Goal: Information Seeking & Learning: Learn about a topic

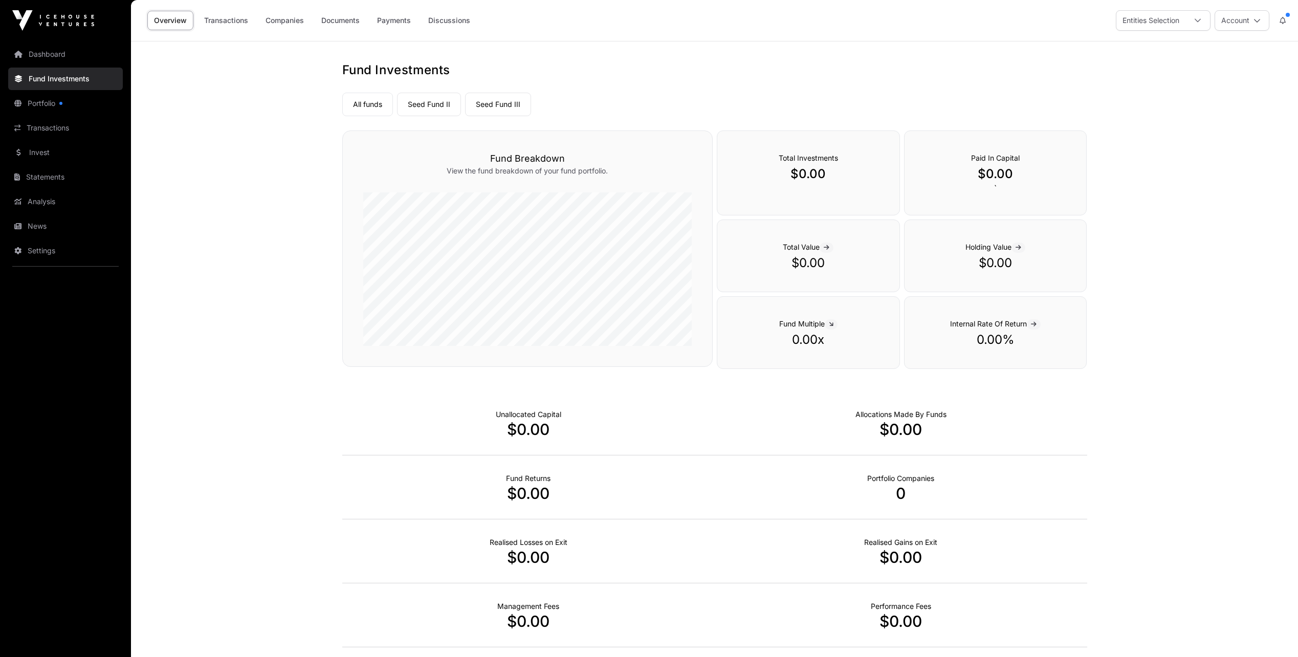
click at [1201, 23] on icon at bounding box center [1197, 20] width 7 height 7
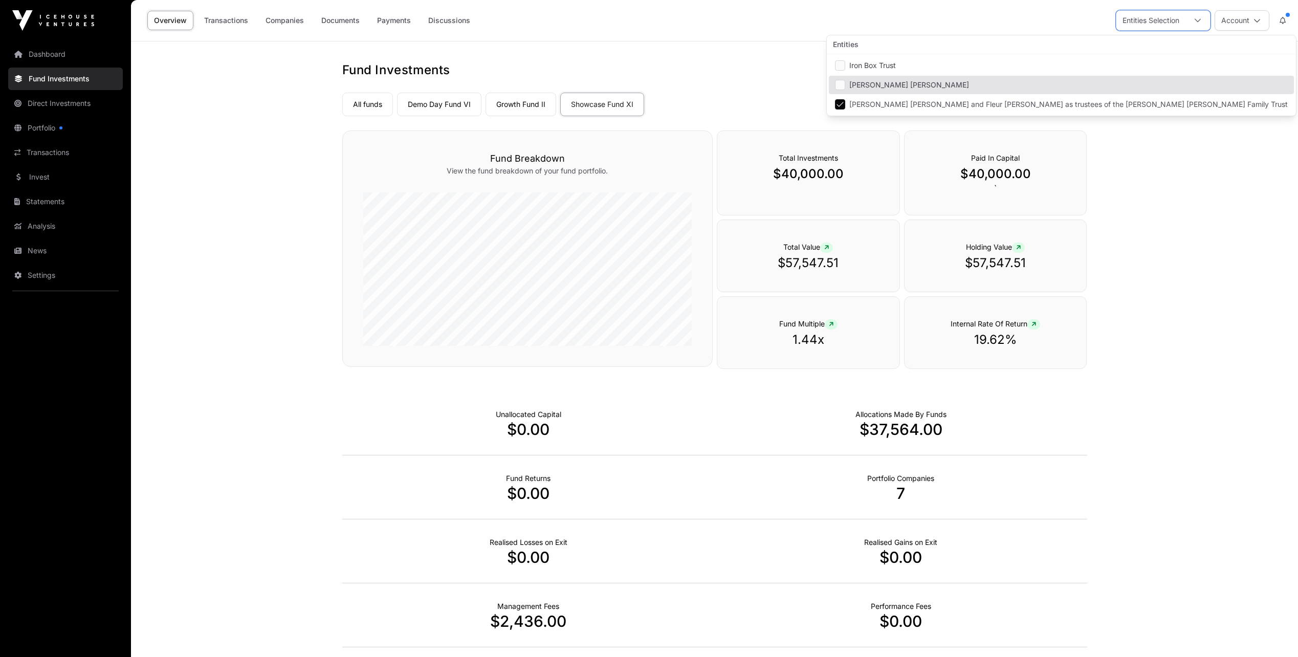
click at [523, 107] on link "Growth Fund II" at bounding box center [521, 105] width 71 height 24
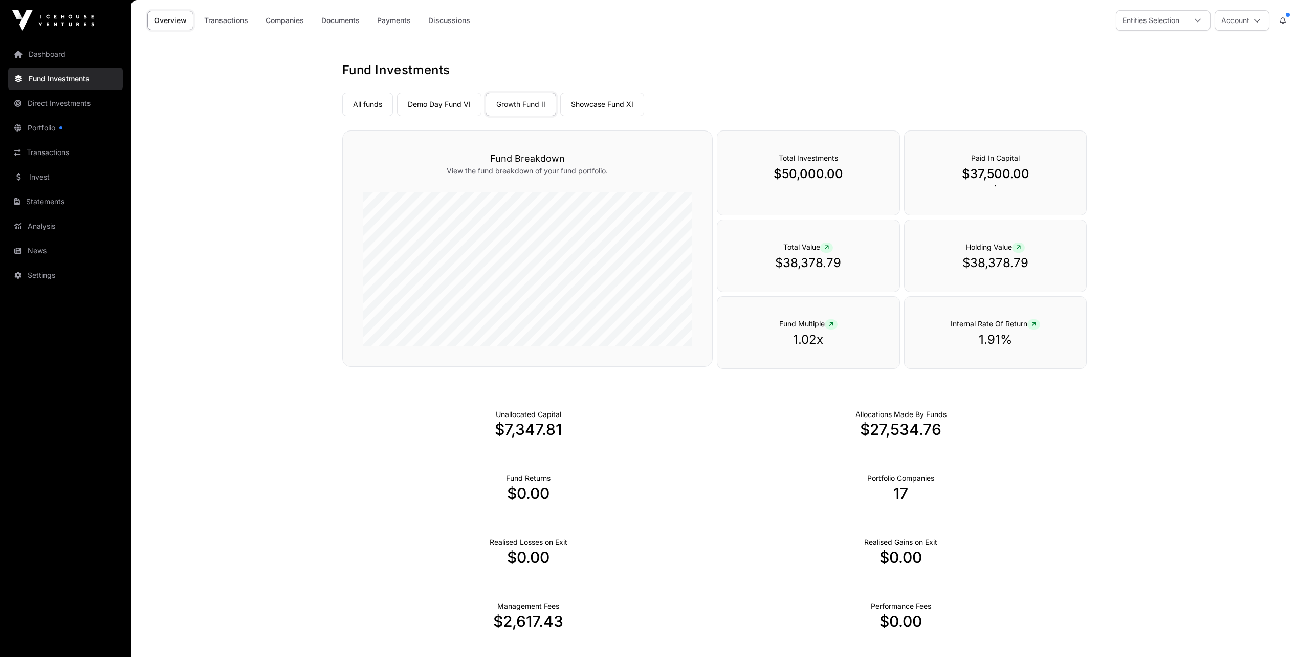
click at [444, 110] on link "Demo Day Fund VI" at bounding box center [439, 105] width 84 height 24
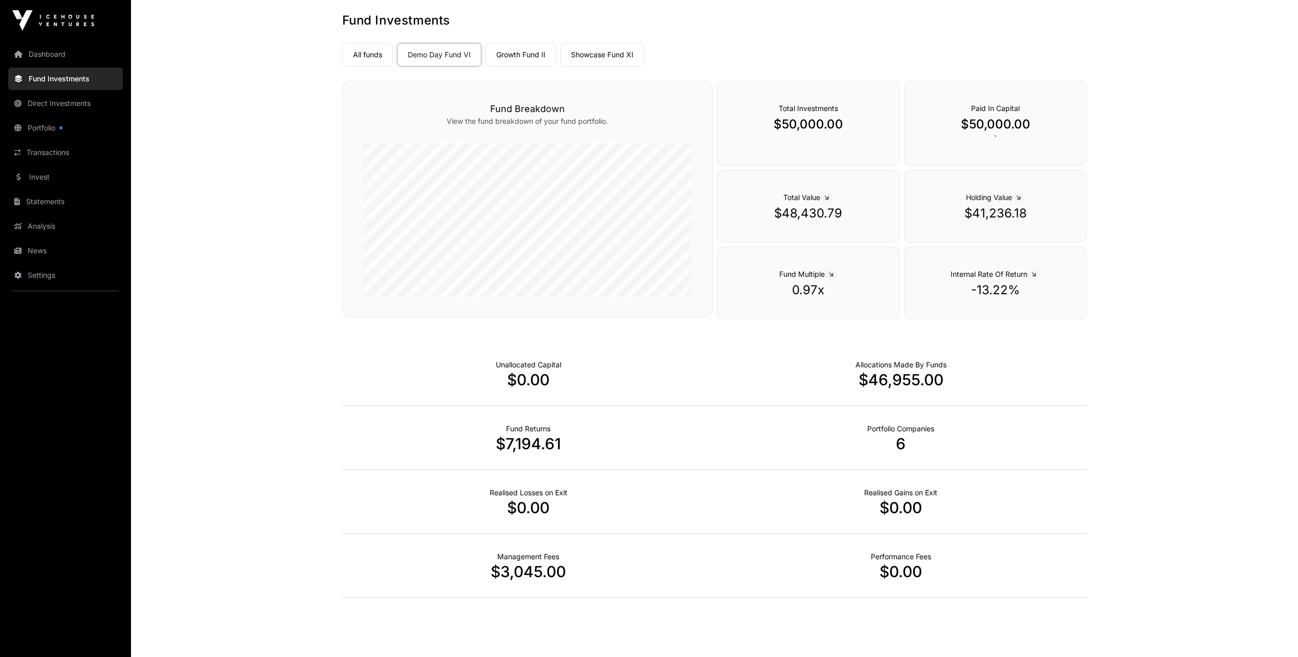
scroll to position [76, 0]
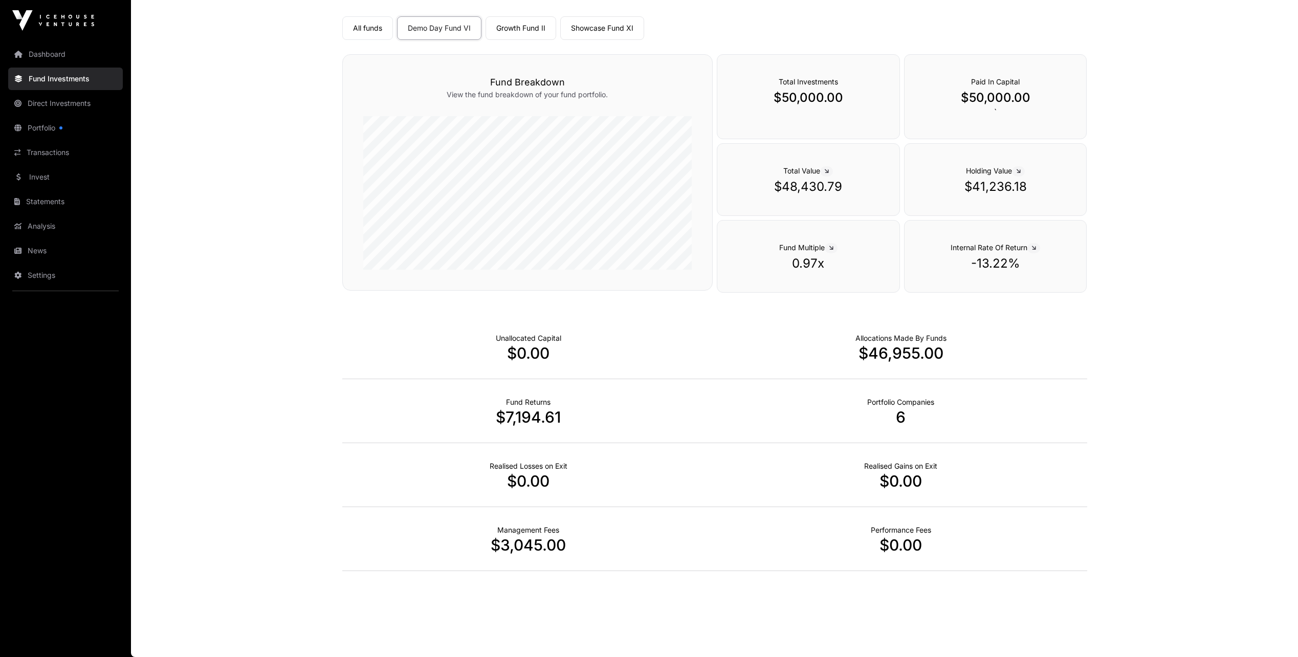
click at [828, 171] on icon at bounding box center [826, 171] width 5 height 6
click at [828, 169] on icon at bounding box center [826, 171] width 5 height 6
click at [530, 29] on link "Growth Fund II" at bounding box center [521, 28] width 71 height 24
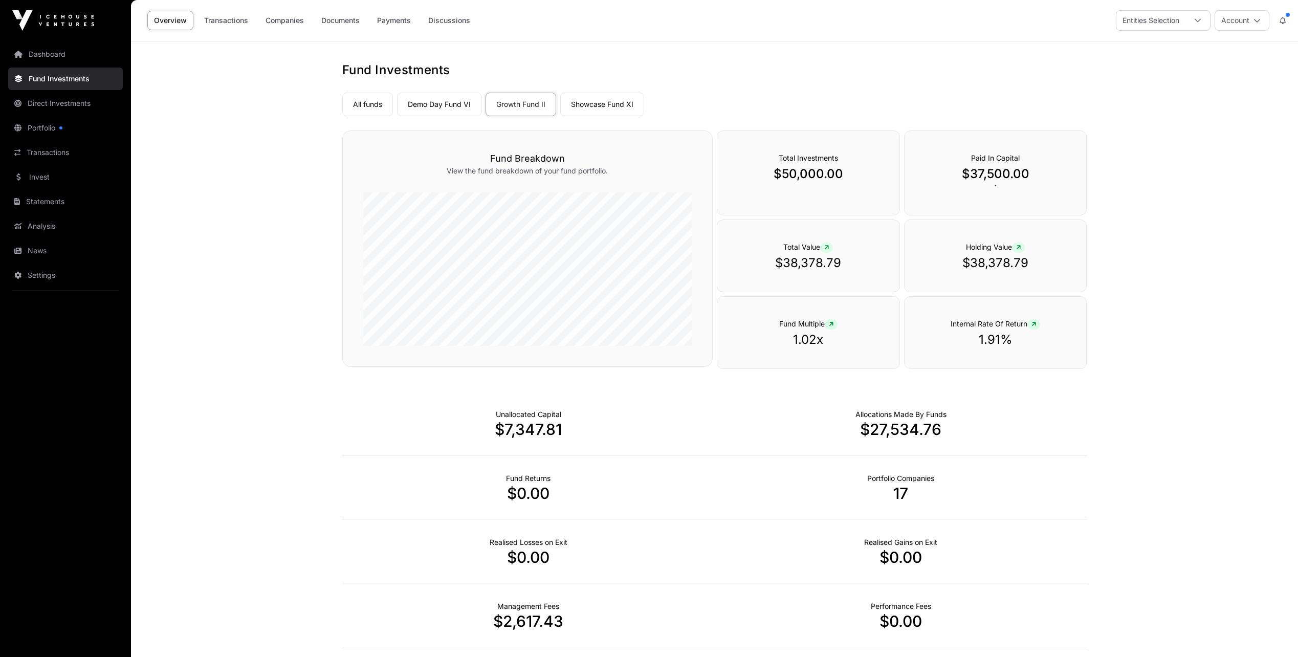
click at [601, 104] on link "Showcase Fund XI" at bounding box center [602, 105] width 84 height 24
click at [433, 102] on link "Demo Day Fund VI" at bounding box center [439, 105] width 84 height 24
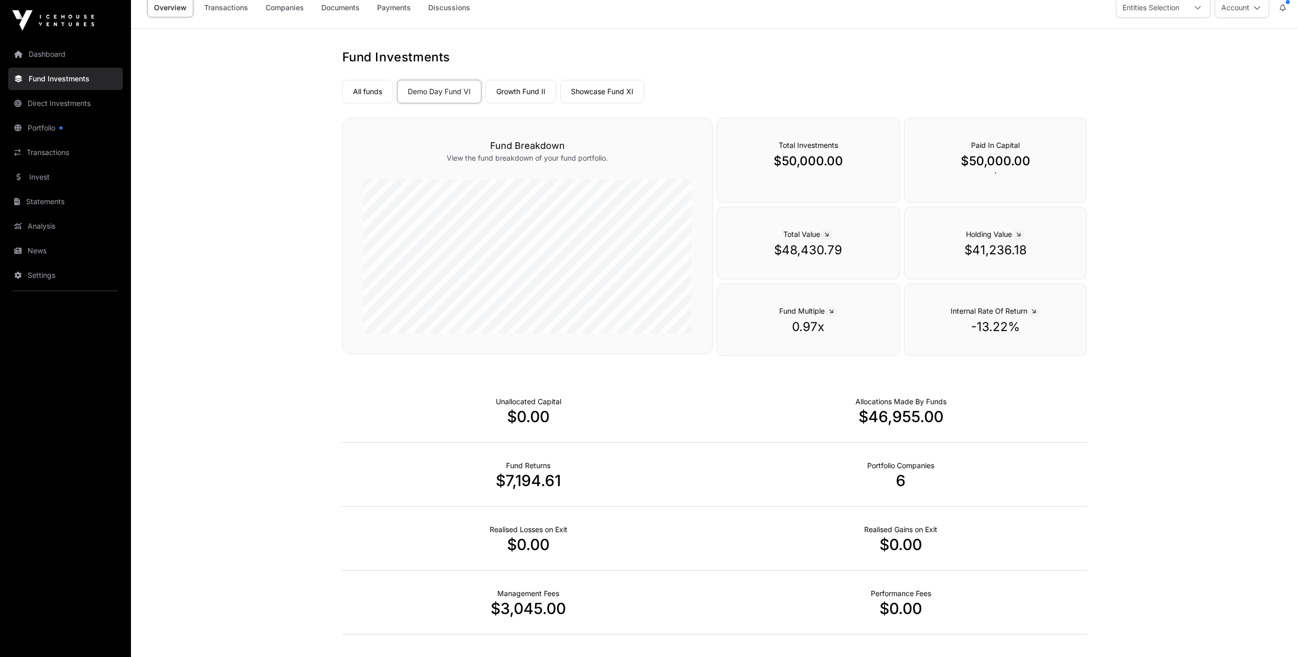
scroll to position [12, 0]
click at [37, 124] on link "Portfolio" at bounding box center [65, 128] width 115 height 23
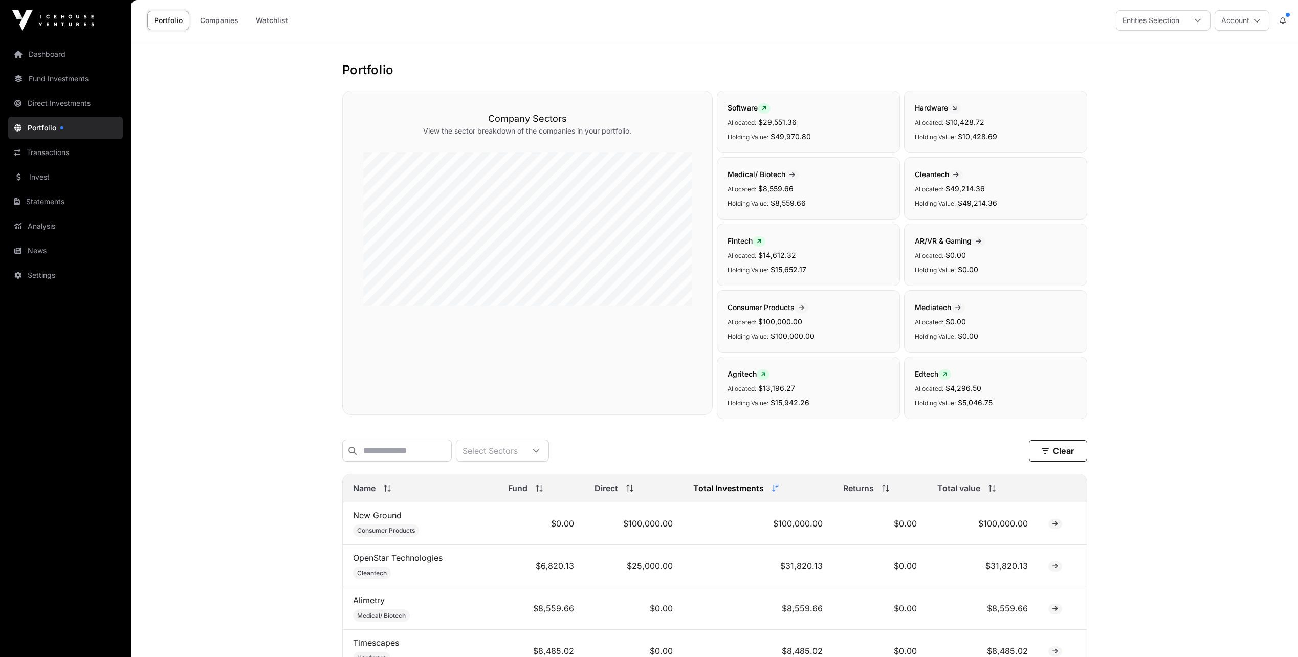
click at [45, 75] on link "Fund Investments" at bounding box center [65, 79] width 115 height 23
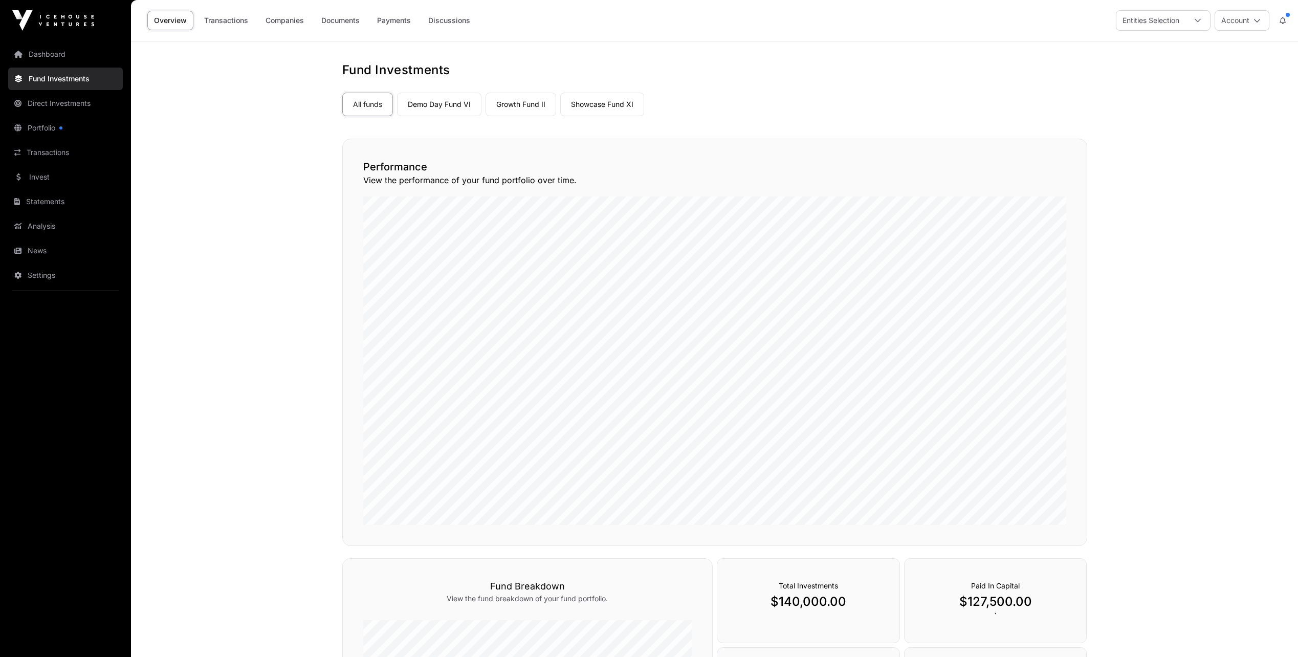
click at [46, 103] on link "Direct Investments" at bounding box center [65, 103] width 115 height 23
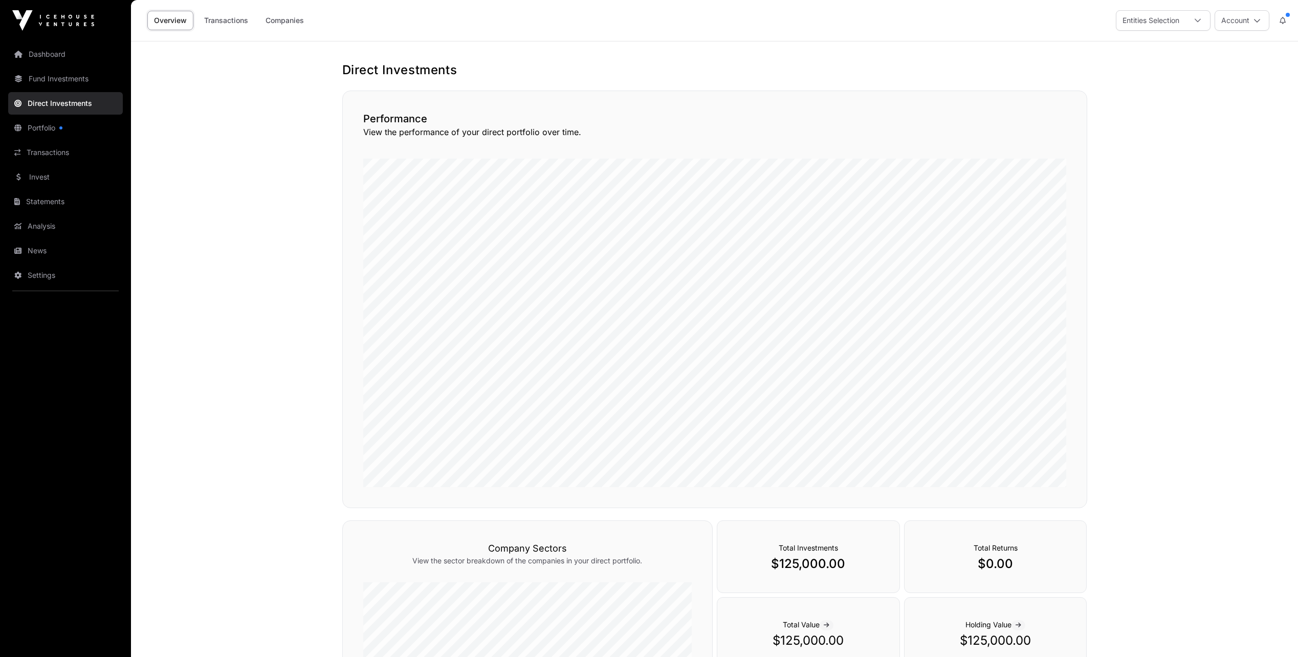
click at [289, 20] on link "Companies" at bounding box center [285, 20] width 52 height 19
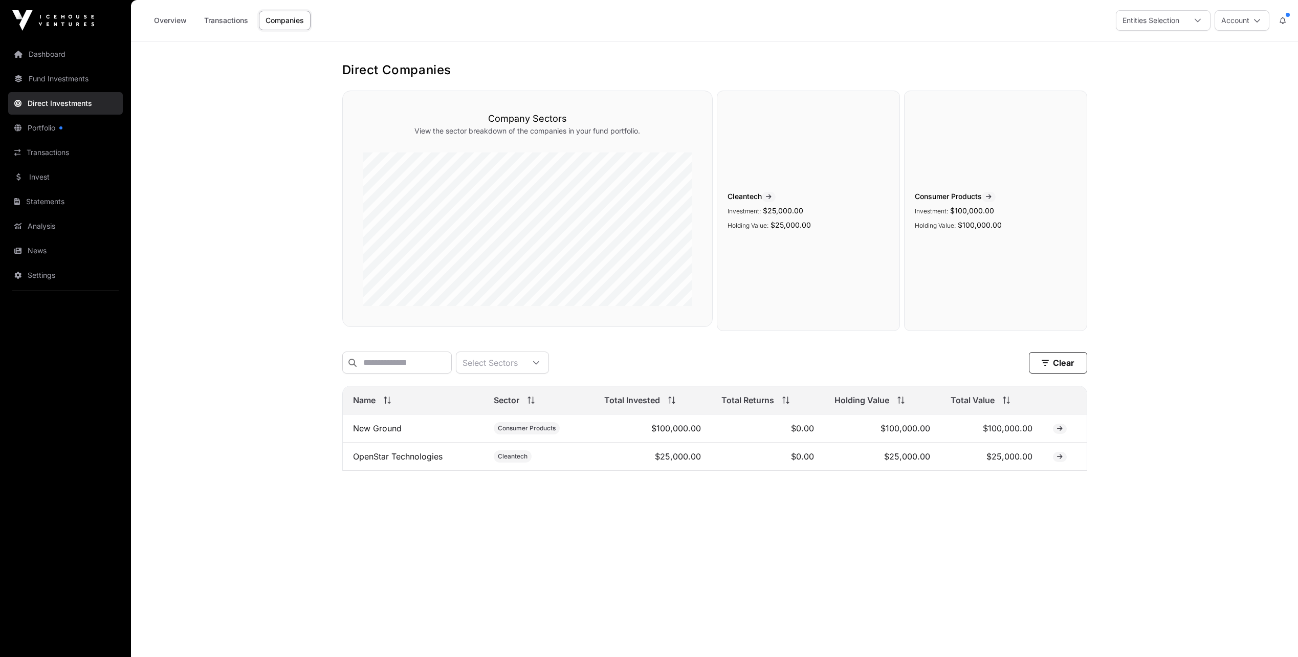
click at [373, 432] on link "New Ground" at bounding box center [377, 428] width 49 height 10
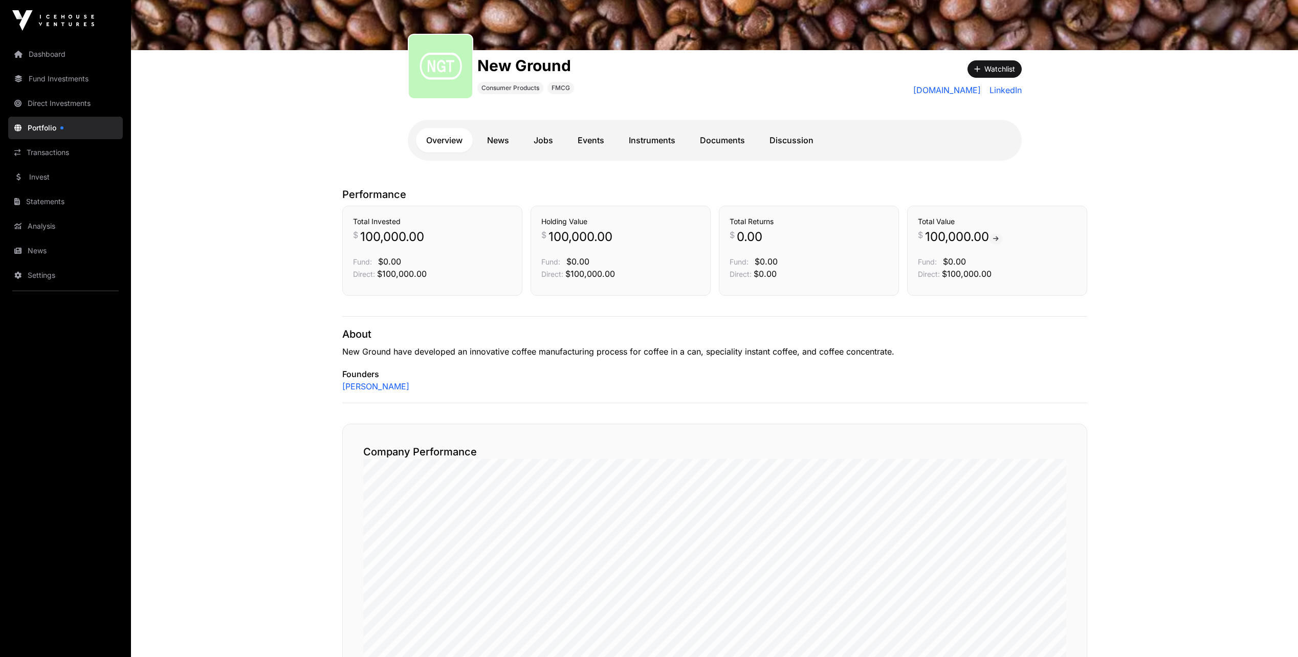
scroll to position [104, 0]
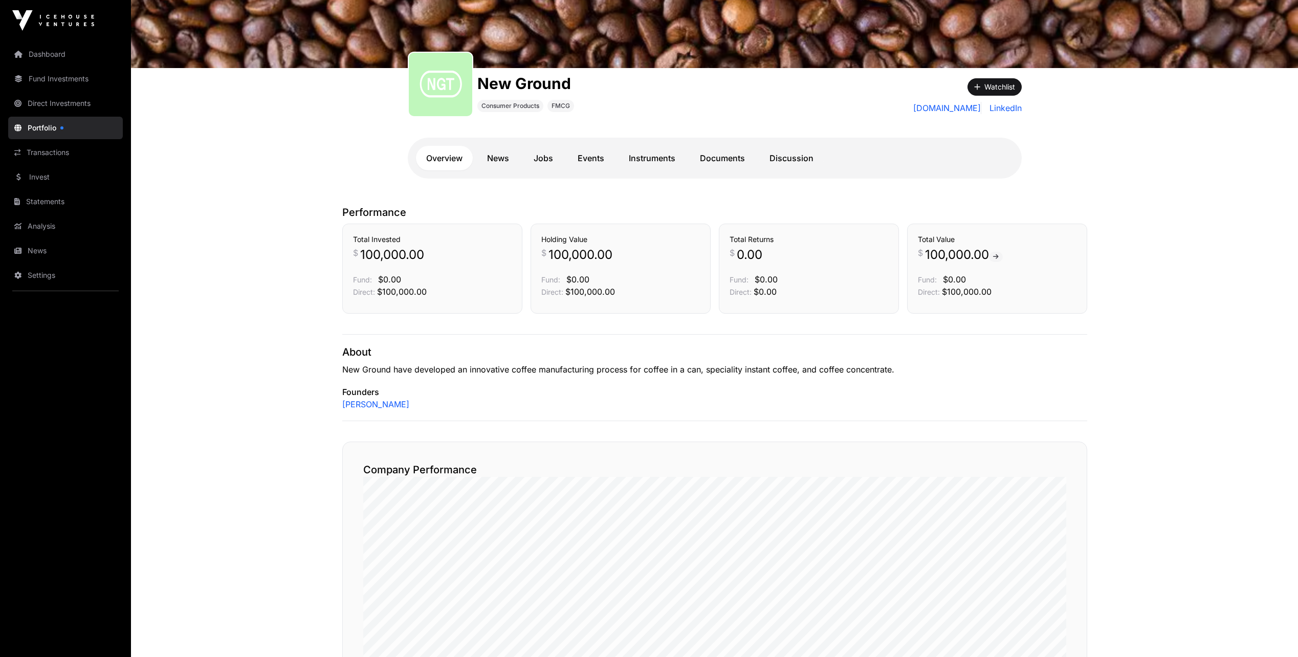
click at [727, 159] on link "Documents" at bounding box center [722, 158] width 65 height 25
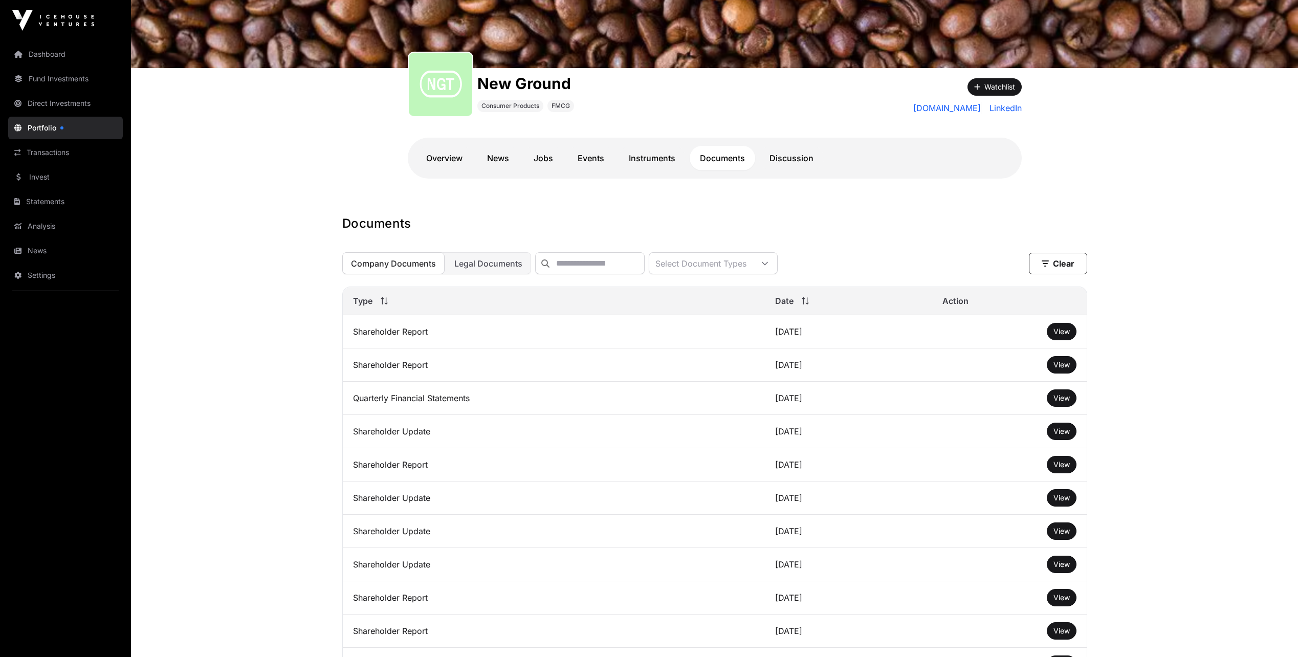
click at [768, 266] on icon at bounding box center [764, 263] width 7 height 7
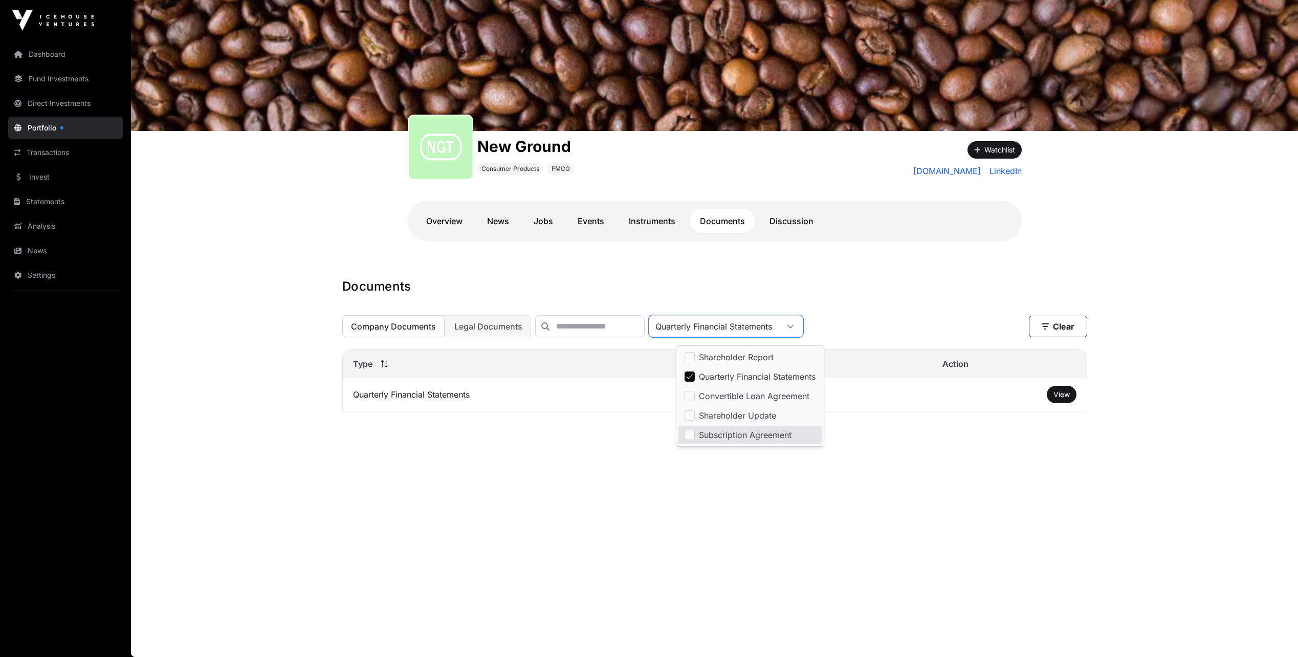
click at [879, 526] on main "New Ground Consumer Products FMCG Watchlist [DOMAIN_NAME] LinkedIn Overview New…" at bounding box center [714, 328] width 1167 height 657
click at [448, 227] on link "Overview" at bounding box center [444, 221] width 57 height 25
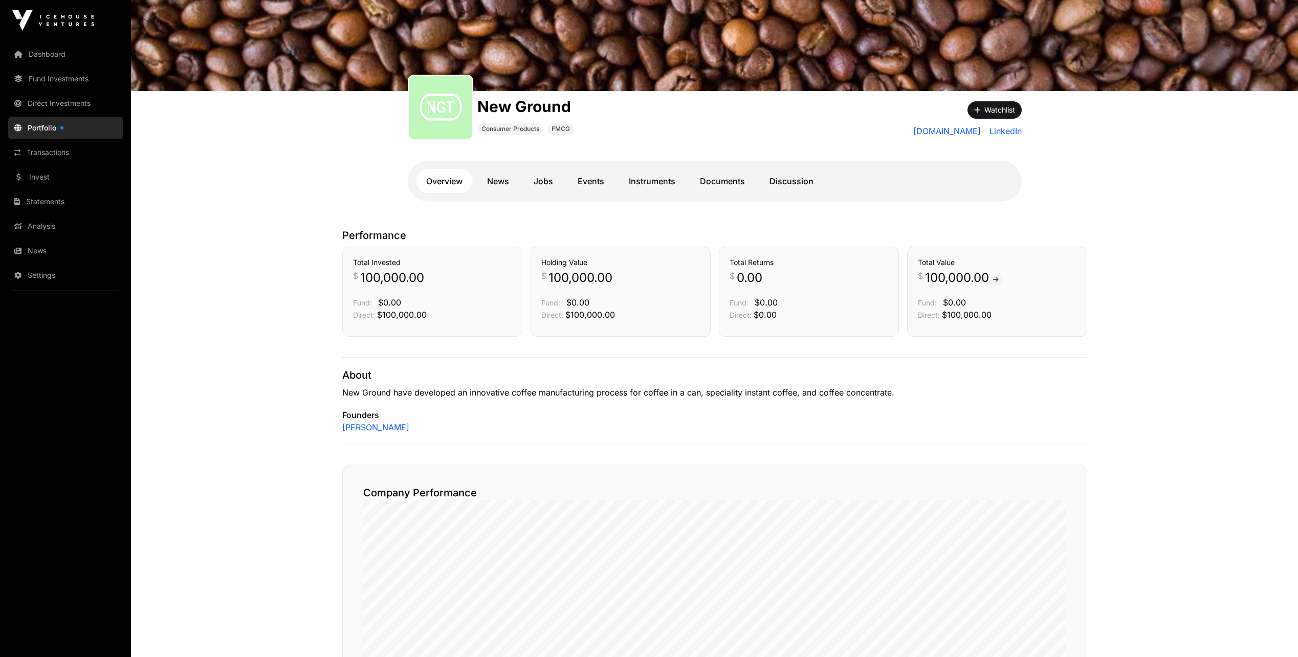
scroll to position [79, 0]
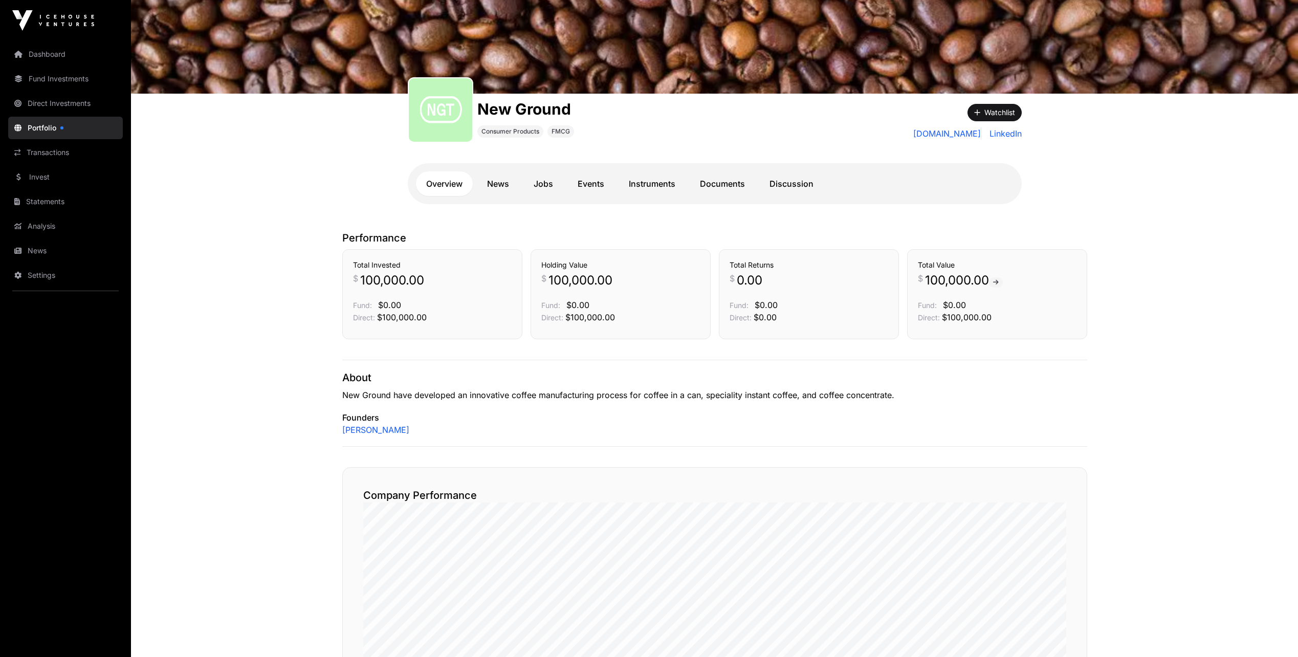
click at [499, 181] on link "News" at bounding box center [498, 183] width 42 height 25
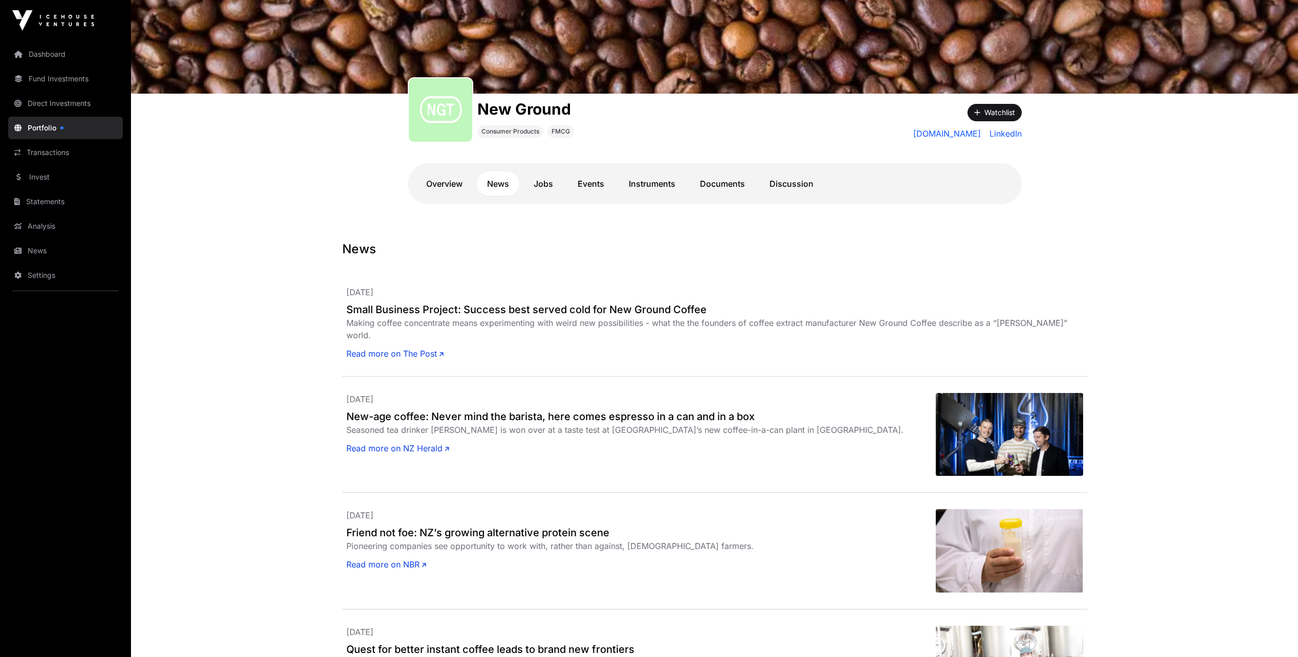
click at [709, 182] on link "Documents" at bounding box center [722, 183] width 65 height 25
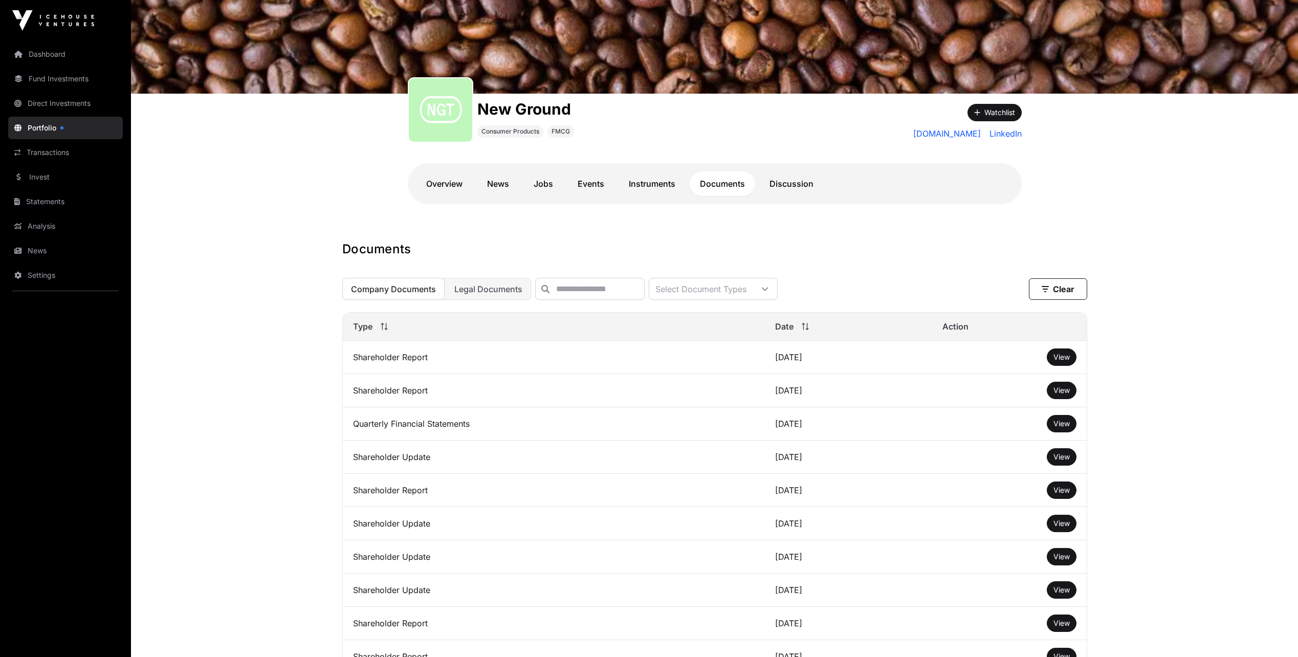
click at [481, 287] on span "Legal Documents" at bounding box center [488, 289] width 68 height 10
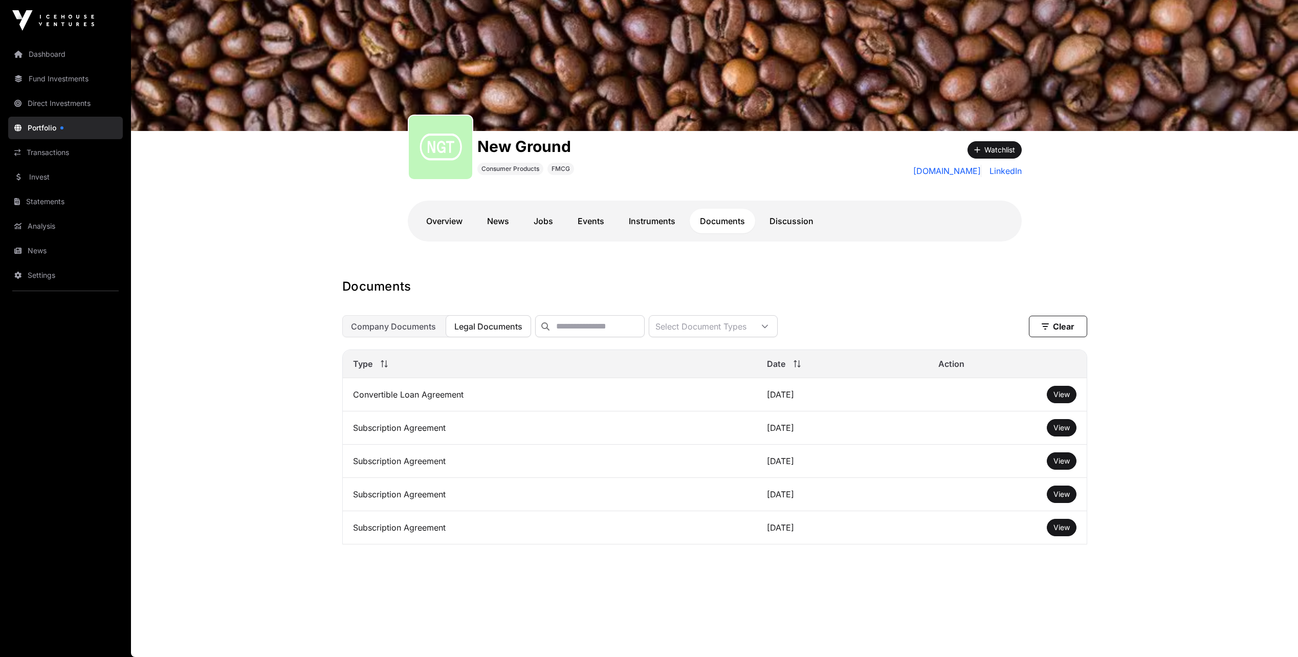
click at [405, 329] on span "Company Documents" at bounding box center [393, 326] width 85 height 10
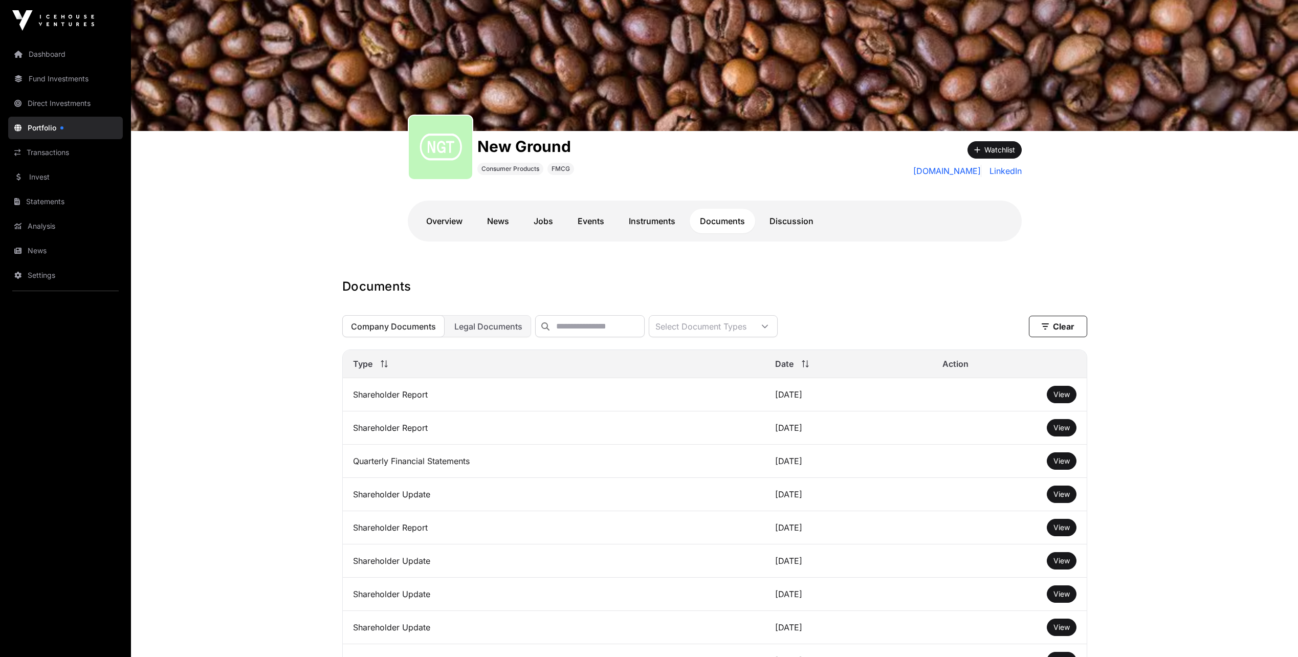
click at [65, 80] on link "Fund Investments" at bounding box center [65, 79] width 115 height 23
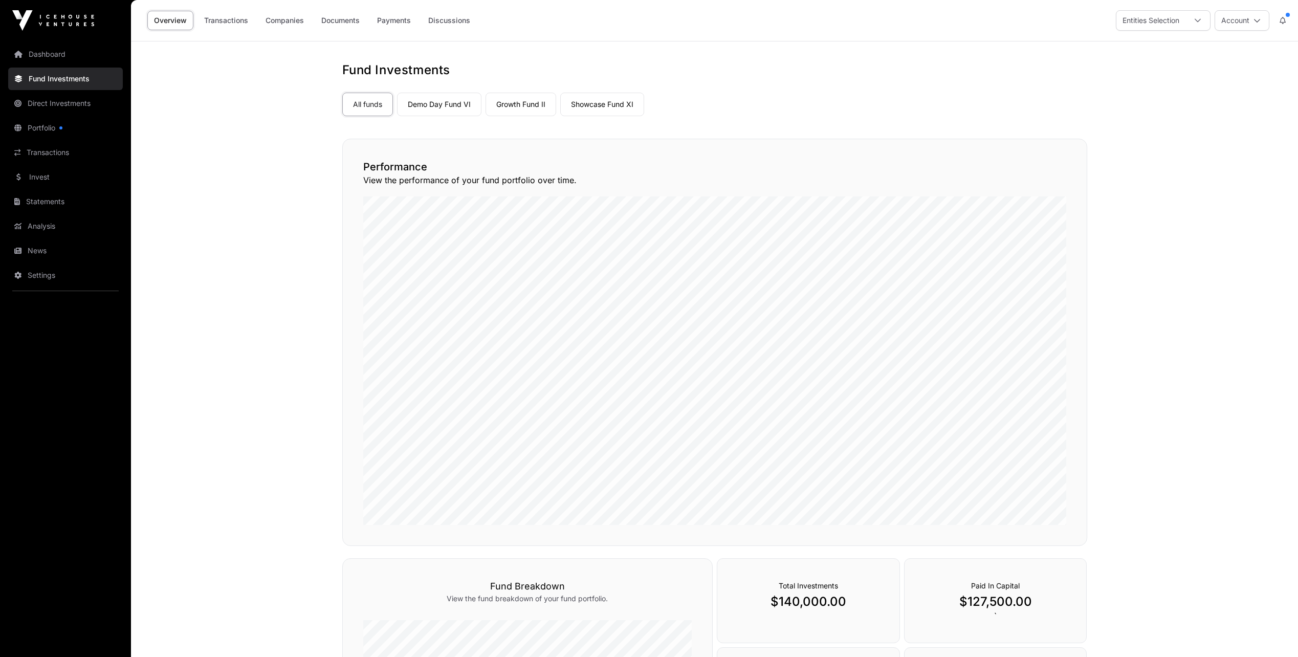
click at [529, 105] on link "Growth Fund II" at bounding box center [521, 105] width 71 height 24
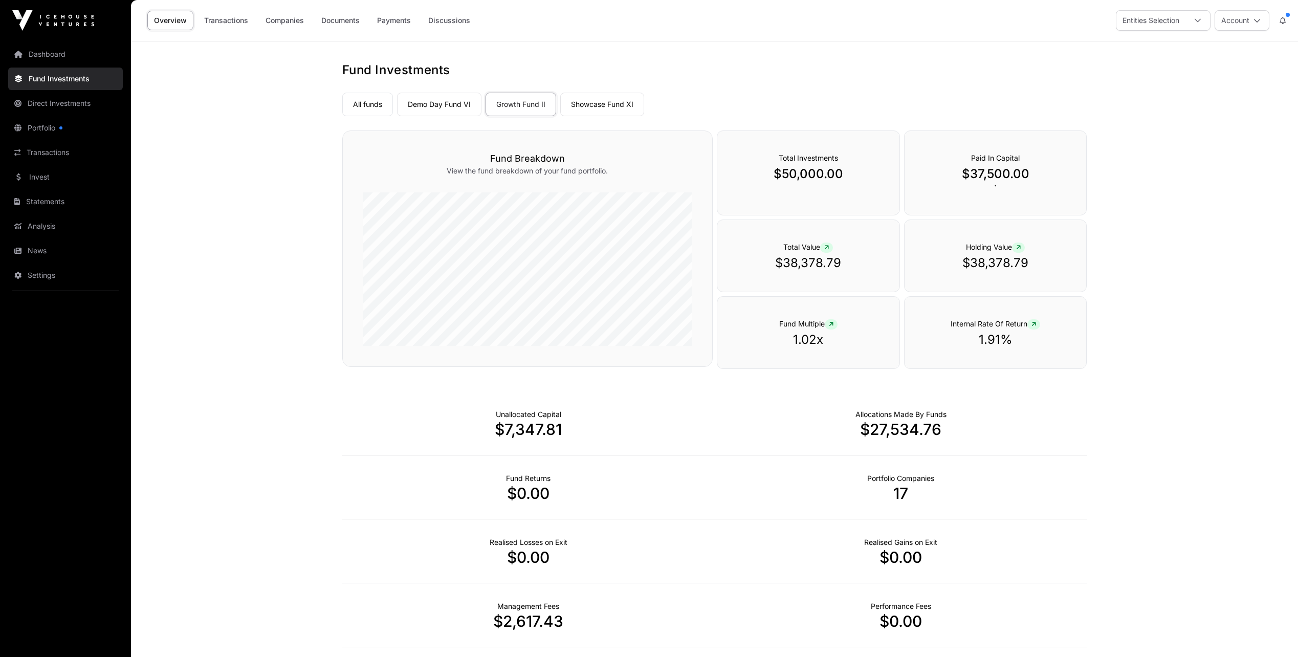
click at [446, 102] on link "Demo Day Fund VI" at bounding box center [439, 105] width 84 height 24
click at [284, 23] on link "Companies" at bounding box center [285, 20] width 52 height 19
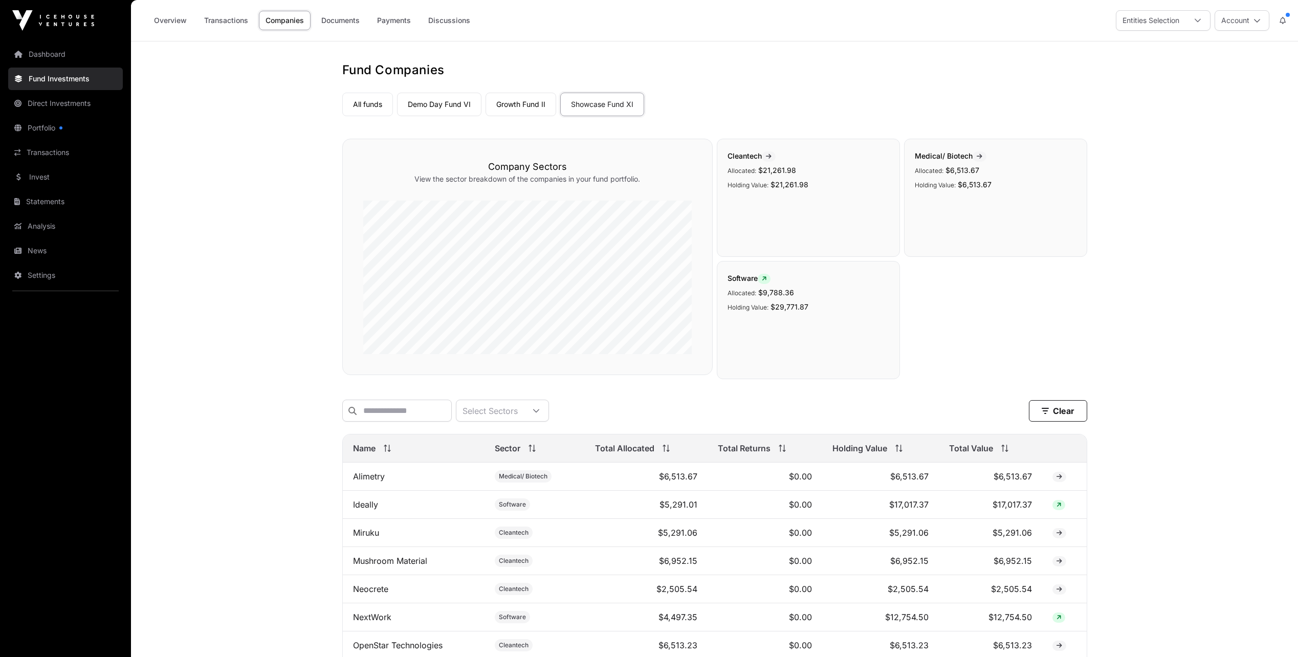
click at [519, 107] on link "Growth Fund II" at bounding box center [521, 105] width 71 height 24
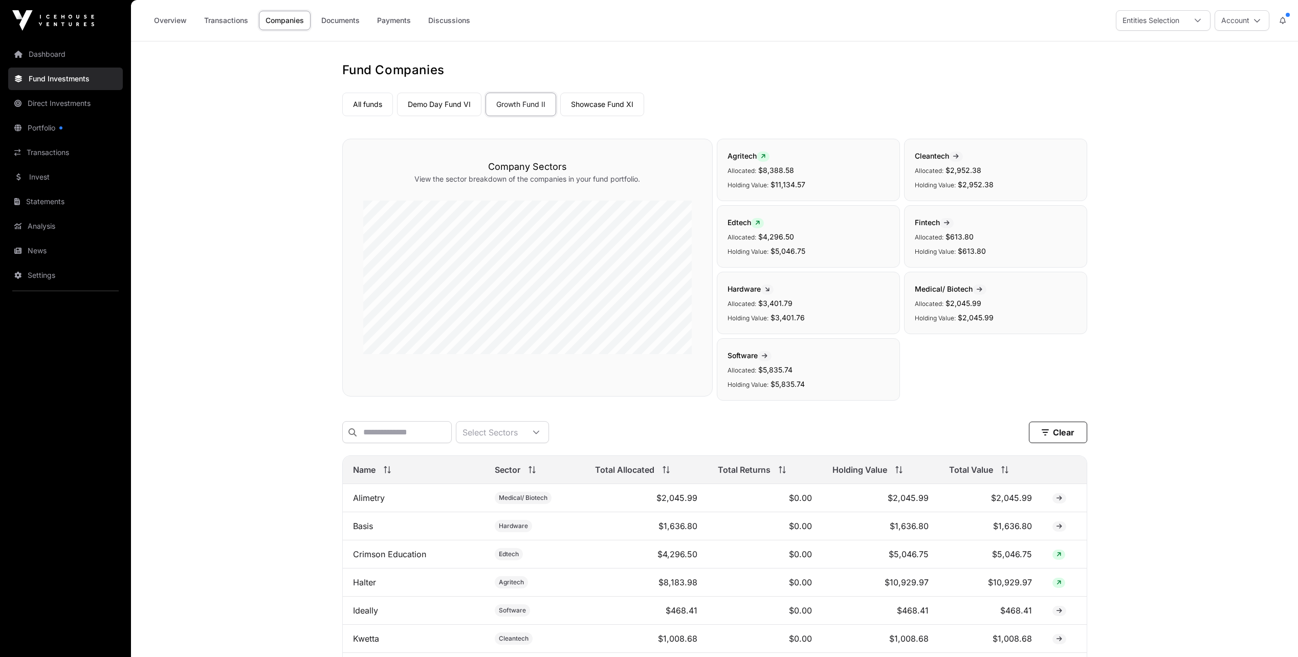
click at [587, 101] on link "Showcase Fund XI" at bounding box center [602, 105] width 84 height 24
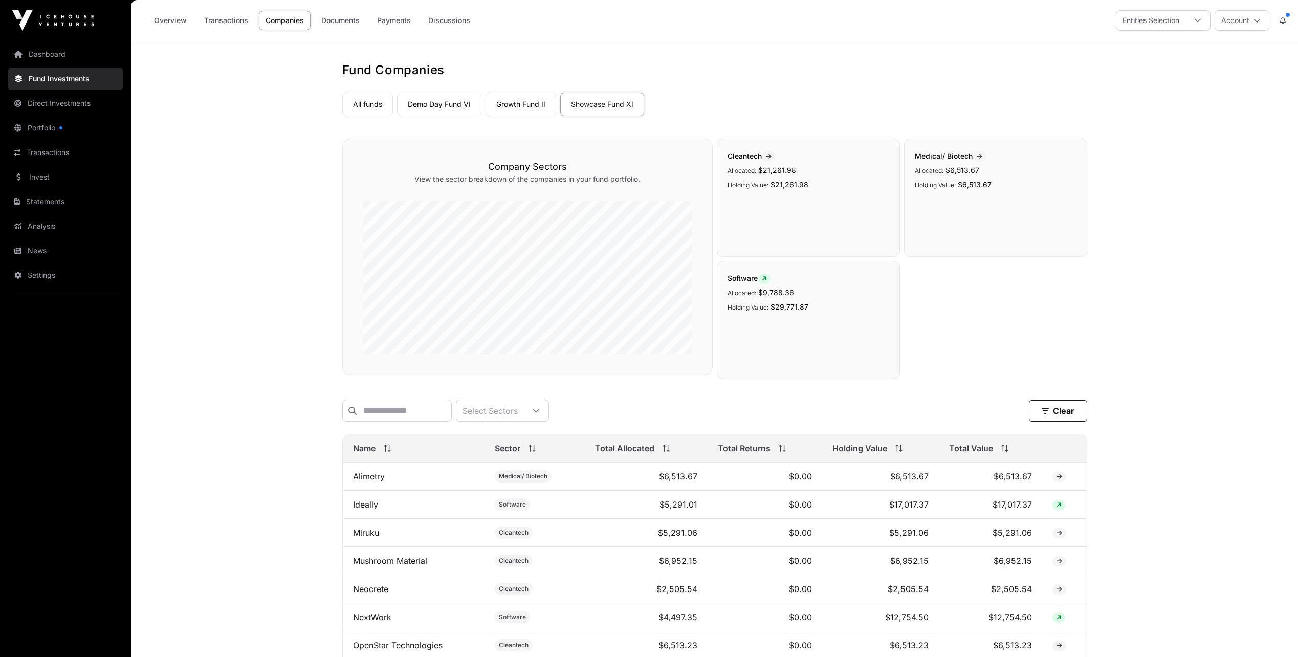
click at [419, 103] on link "Demo Day Fund VI" at bounding box center [439, 105] width 84 height 24
